Goal: Task Accomplishment & Management: Complete application form

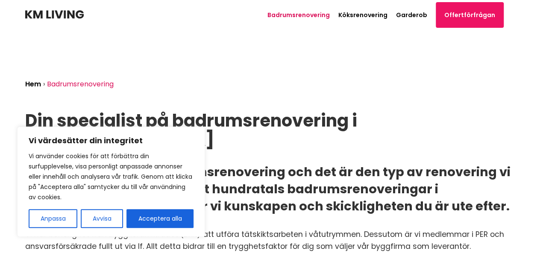
click at [451, 29] on header "Badrumsrenovering Köksrenovering Garderob Offertförfrågan Path [PHONE_NUMBER]" at bounding box center [268, 15] width 487 height 30
click at [153, 215] on button "Acceptera alla" at bounding box center [160, 218] width 67 height 19
checkbox input "true"
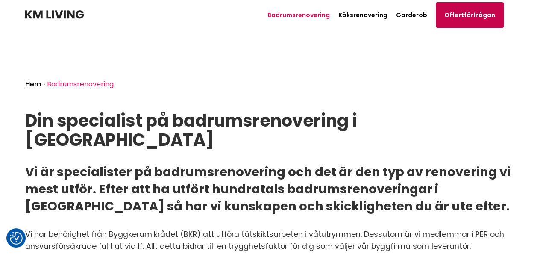
click at [469, 17] on link "Offertförfrågan" at bounding box center [470, 15] width 68 height 26
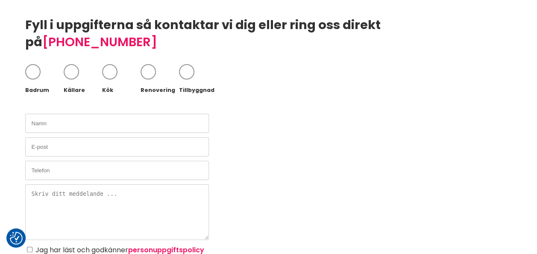
scroll to position [130, 0]
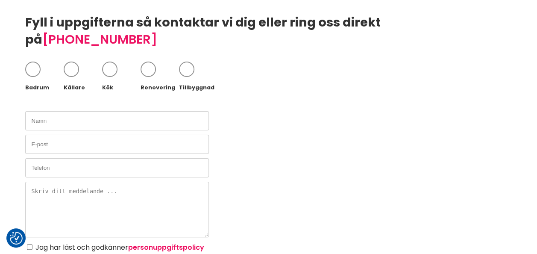
click at [32, 62] on span at bounding box center [32, 69] width 15 height 15
checkbox input "true"
click at [59, 111] on input "text" at bounding box center [117, 120] width 184 height 19
type input "[PERSON_NAME]"
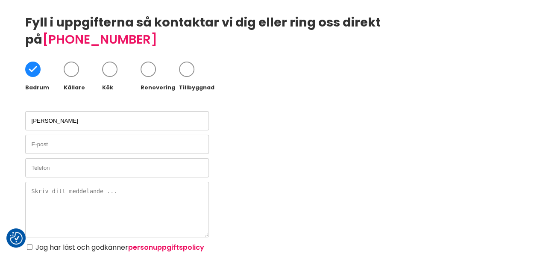
click at [60, 135] on input "email" at bounding box center [117, 144] width 184 height 19
type input "[EMAIL_ADDRESS][DOMAIN_NAME]"
click at [60, 158] on input "text" at bounding box center [117, 167] width 184 height 19
type input "0708687045"
click at [60, 182] on textarea at bounding box center [117, 210] width 184 height 56
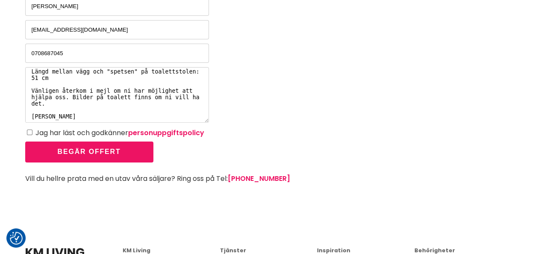
scroll to position [257, 0]
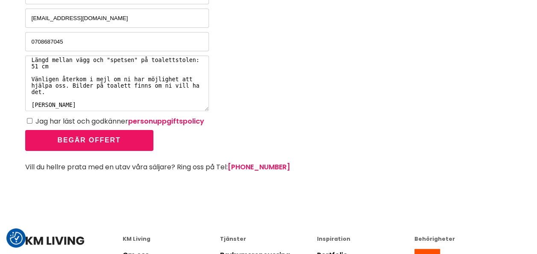
type textarea "Hej, Jag önskar ny toalettsits inklusive montering för toasits som gått sönder.…"
click at [28, 118] on input "Jag har läst och godkänner personuppgiftspolicy" at bounding box center [30, 121] width 6 height 6
checkbox input "true"
click at [100, 86] on textarea "Hej, Jag önskar ny toalettsits inklusive montering för toasits som gått sönder.…" at bounding box center [117, 84] width 184 height 56
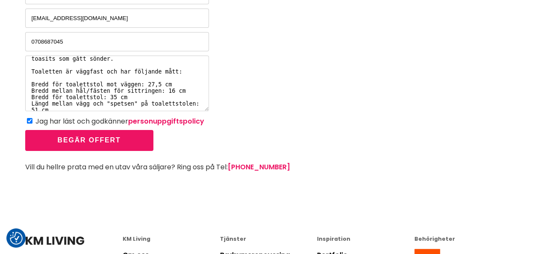
scroll to position [6, 0]
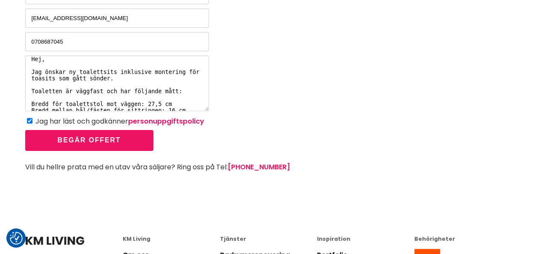
click at [119, 65] on textarea "Hej, Jag önskar ny toalettsits inklusive montering för toasits som gått sönder.…" at bounding box center [117, 84] width 184 height 56
click at [117, 59] on textarea "Hej, Jag önskar ny toalettsits inklusive montering för toasits som gått sönder.…" at bounding box center [117, 84] width 184 height 56
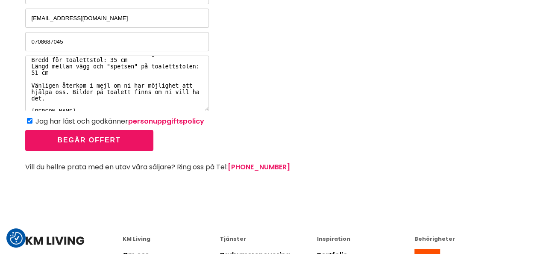
scroll to position [76, 0]
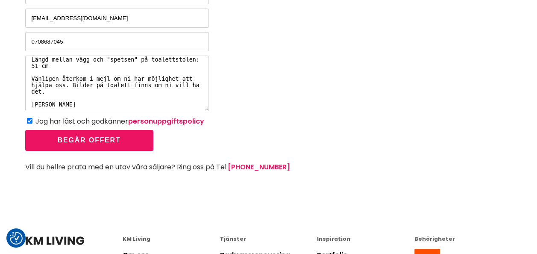
type textarea "Hej, Jag önskar ny toalettsits inklusive montering för toasits som gått sönder.…"
click at [107, 130] on button "Begär offert" at bounding box center [89, 140] width 128 height 21
